Goal: Navigation & Orientation: Find specific page/section

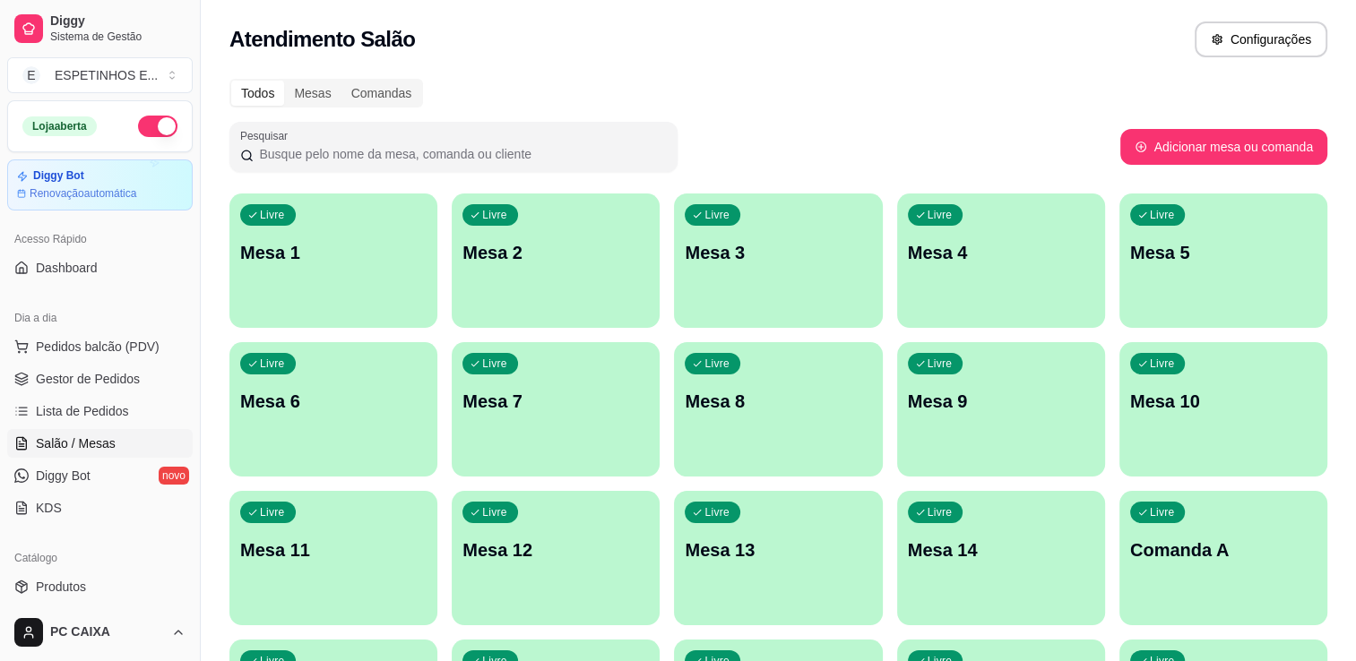
click at [588, 74] on div "Todos Mesas Comandas Pesquisar Adicionar mesa ou comanda Livre Mesa 1 Livre Mes…" at bounding box center [778, 506] width 1155 height 877
click at [57, 480] on span "Diggy Bot" at bounding box center [63, 476] width 55 height 18
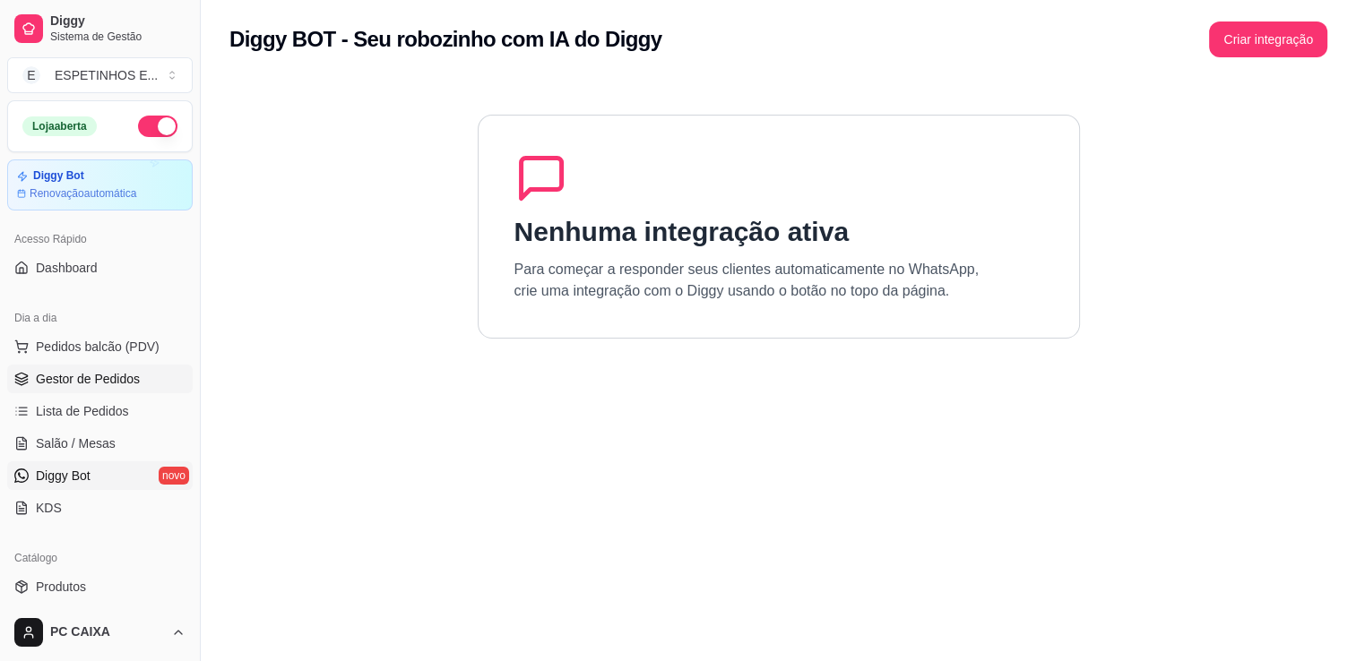
click at [84, 381] on span "Gestor de Pedidos" at bounding box center [88, 379] width 104 height 18
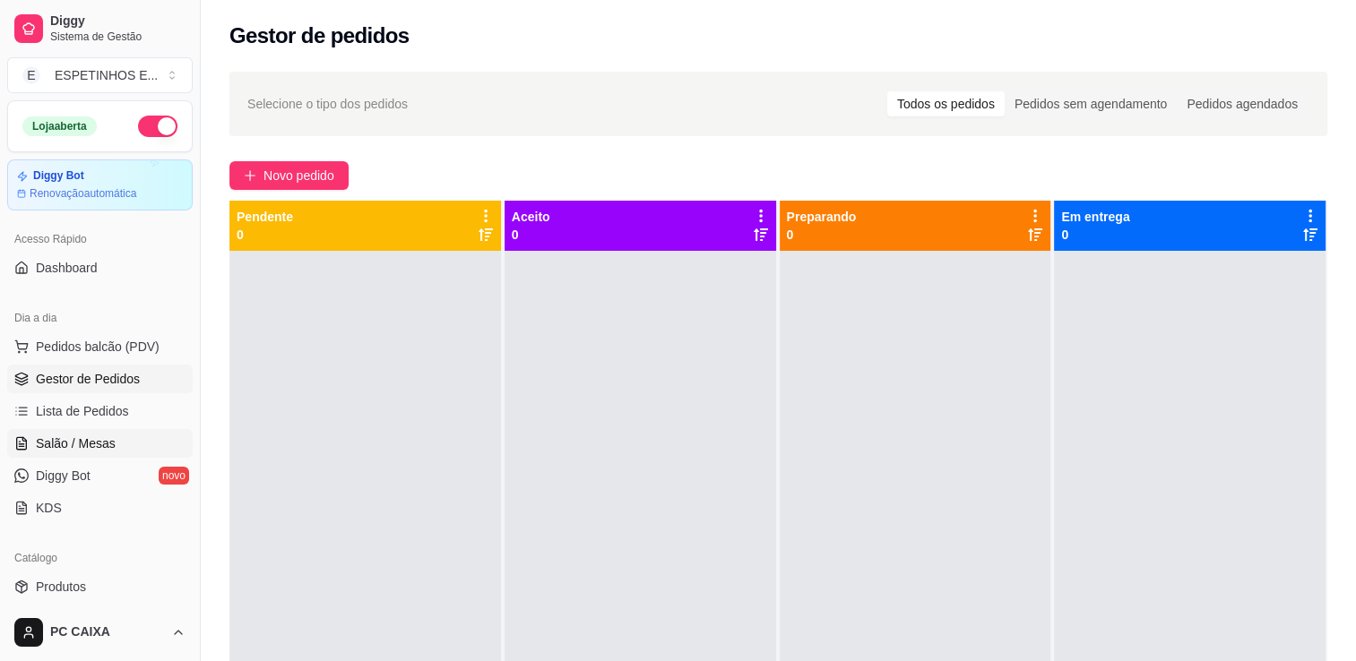
click at [100, 450] on span "Salão / Mesas" at bounding box center [76, 444] width 80 height 18
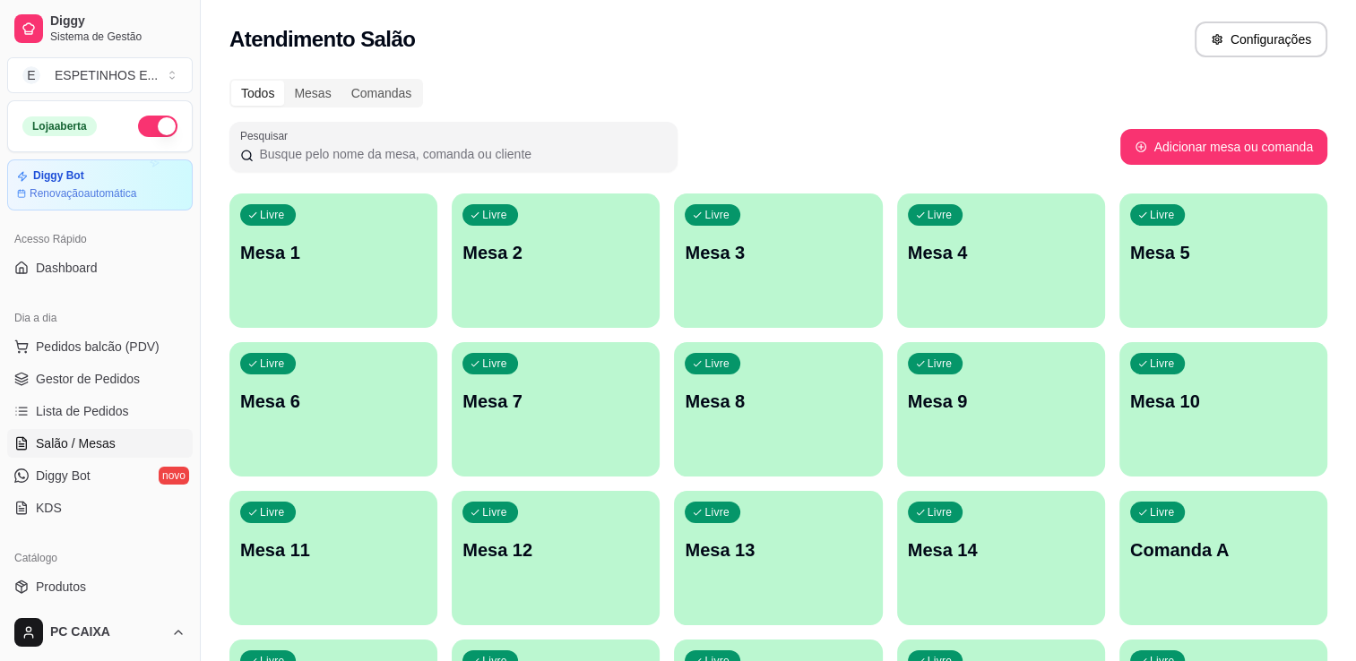
click at [100, 450] on span "Salão / Mesas" at bounding box center [76, 444] width 80 height 18
